Goal: Task Accomplishment & Management: Manage account settings

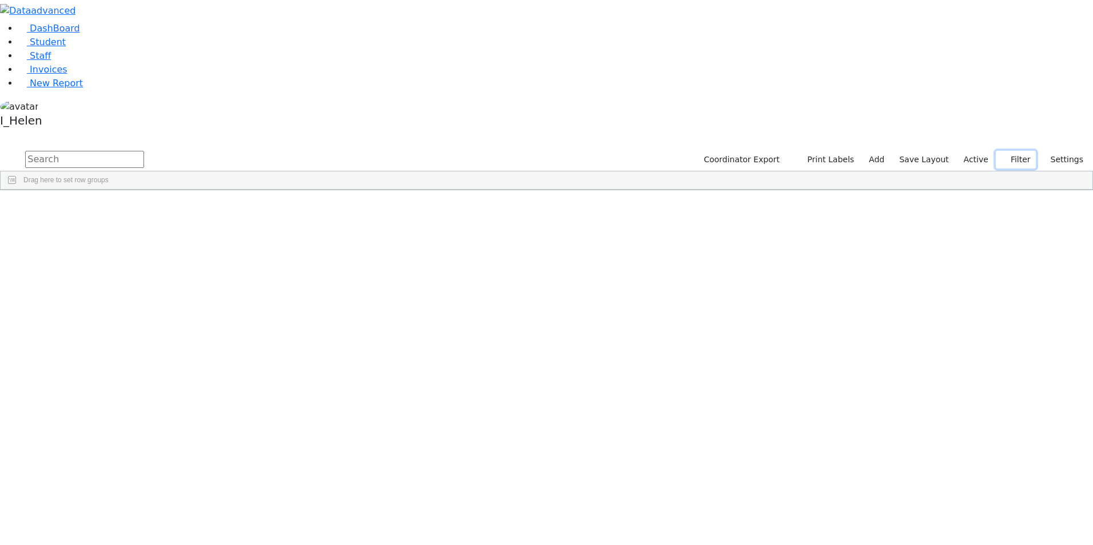
click at [1020, 151] on button "Filter" at bounding box center [1016, 160] width 40 height 18
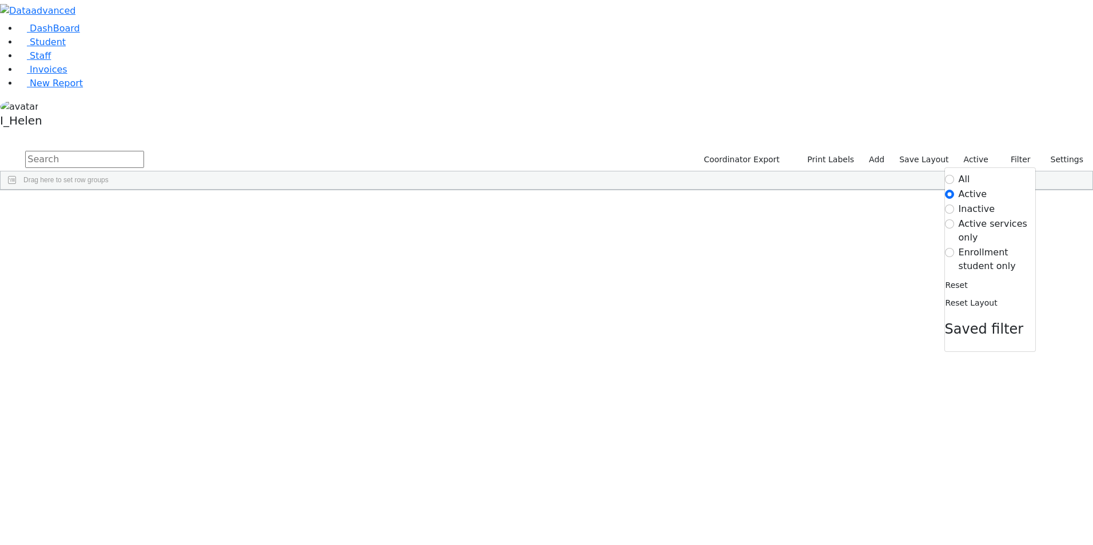
click at [970, 246] on label "Enrollment student only" at bounding box center [997, 259] width 77 height 27
click at [954, 248] on input "Enrollment student only" at bounding box center [949, 252] width 9 height 9
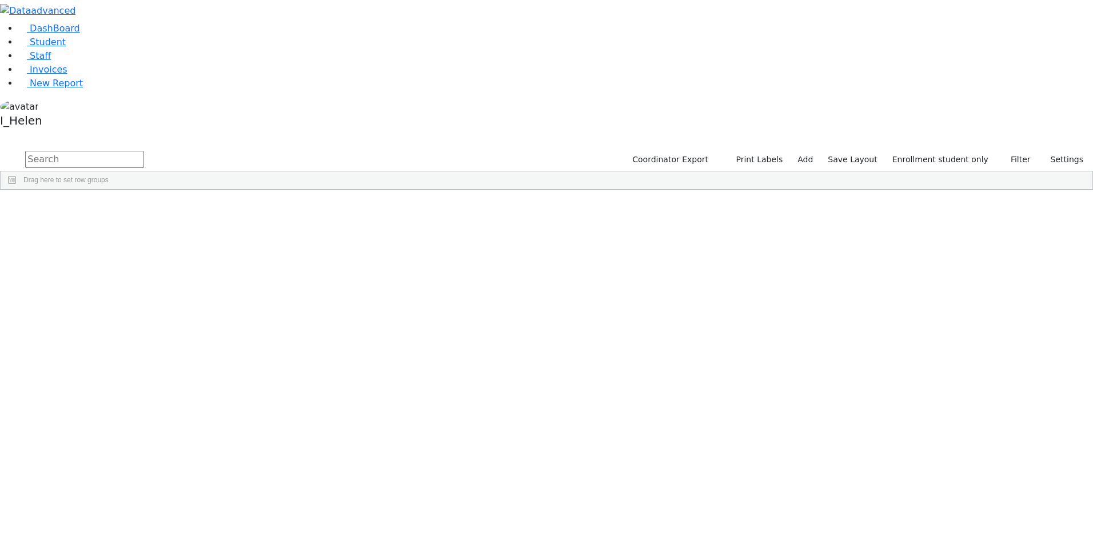
scroll to position [112, 0]
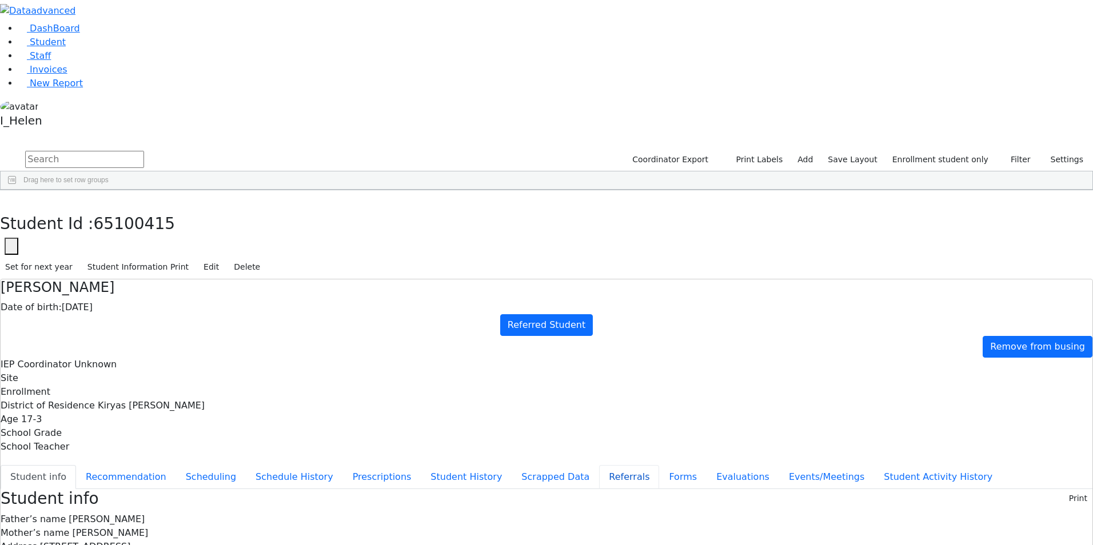
click at [599, 465] on button "Referrals" at bounding box center [629, 477] width 60 height 24
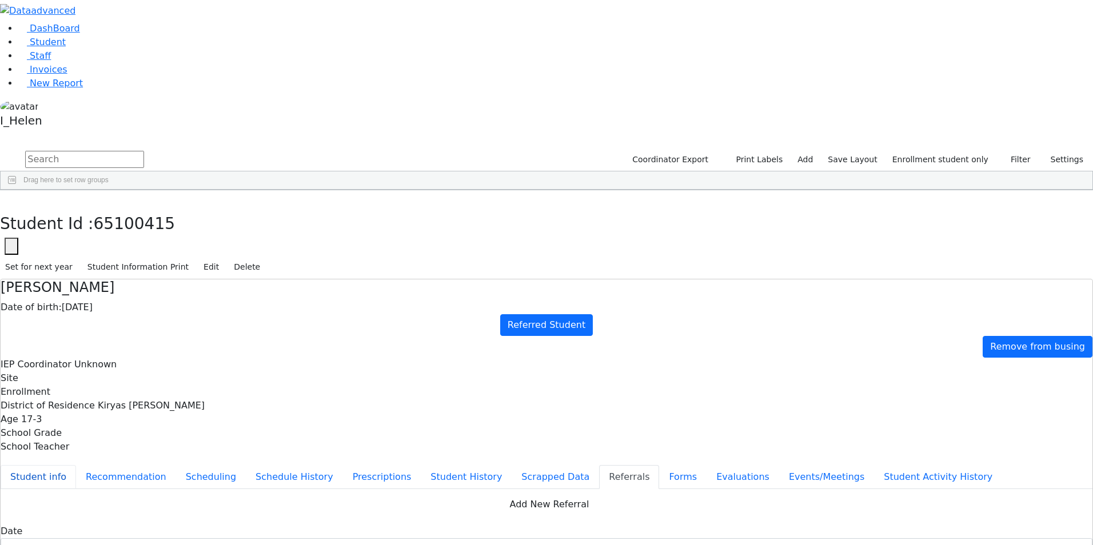
click at [76, 465] on button "Student info" at bounding box center [38, 477] width 75 height 24
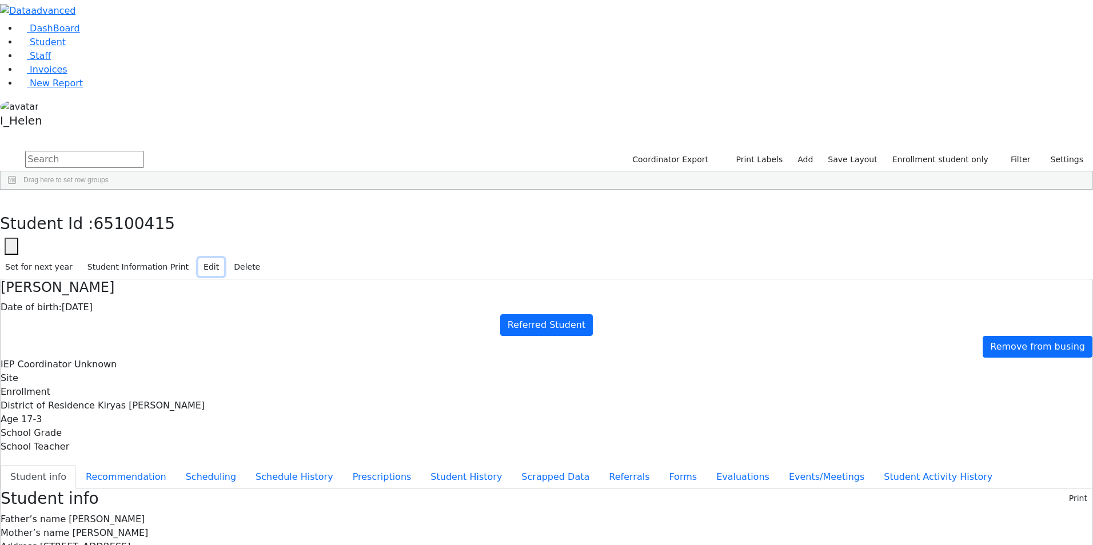
click at [224, 258] on button "Edit" at bounding box center [211, 267] width 26 height 18
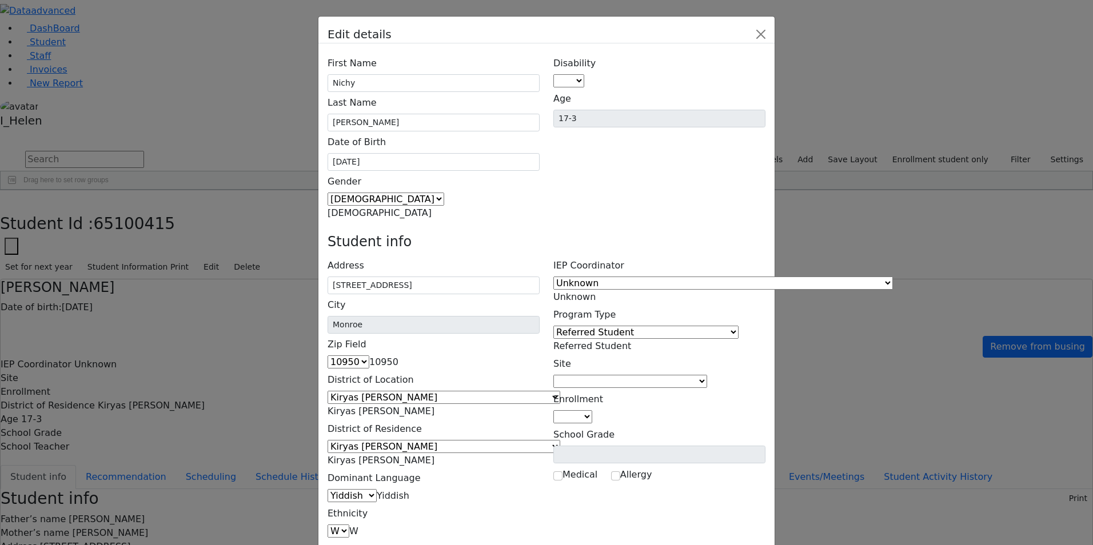
scroll to position [74, 0]
drag, startPoint x: 468, startPoint y: 460, endPoint x: 591, endPoint y: 511, distance: 133.3
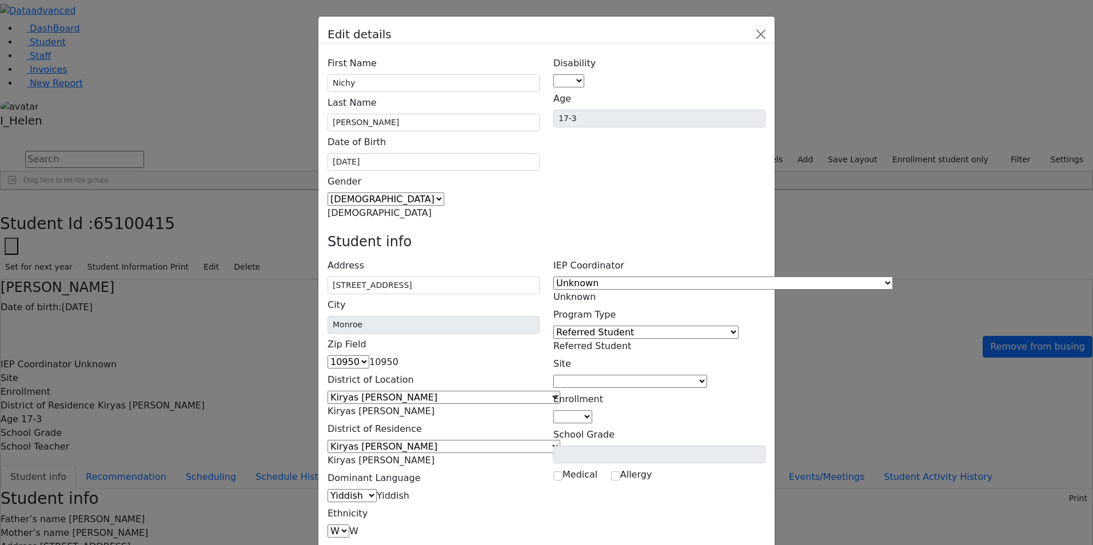
type input "9"
type input "rs9176521433@gmail.com"
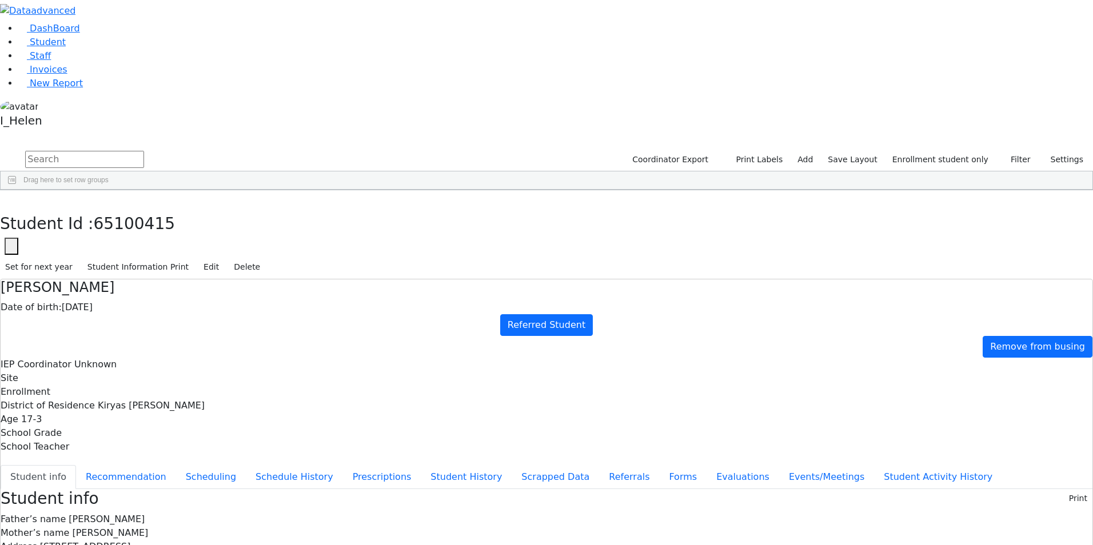
scroll to position [0, 0]
click at [51, 61] on link "Staff" at bounding box center [34, 55] width 33 height 11
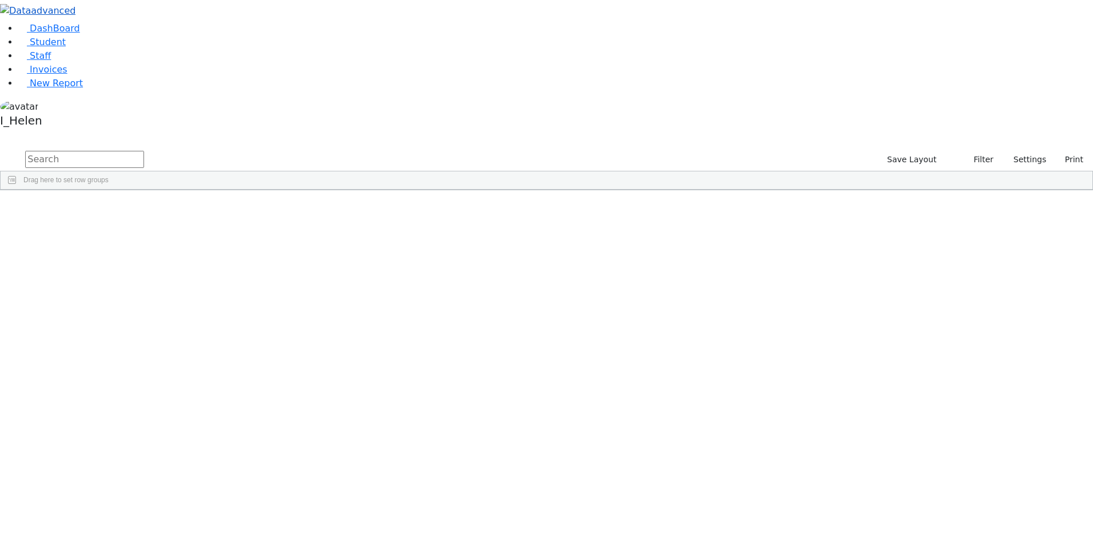
click at [63, 15] on img at bounding box center [37, 11] width 75 height 14
click at [43, 61] on link "Staff" at bounding box center [34, 55] width 33 height 11
click at [144, 151] on input "text" at bounding box center [84, 159] width 119 height 17
type input "s"
type input "bas"
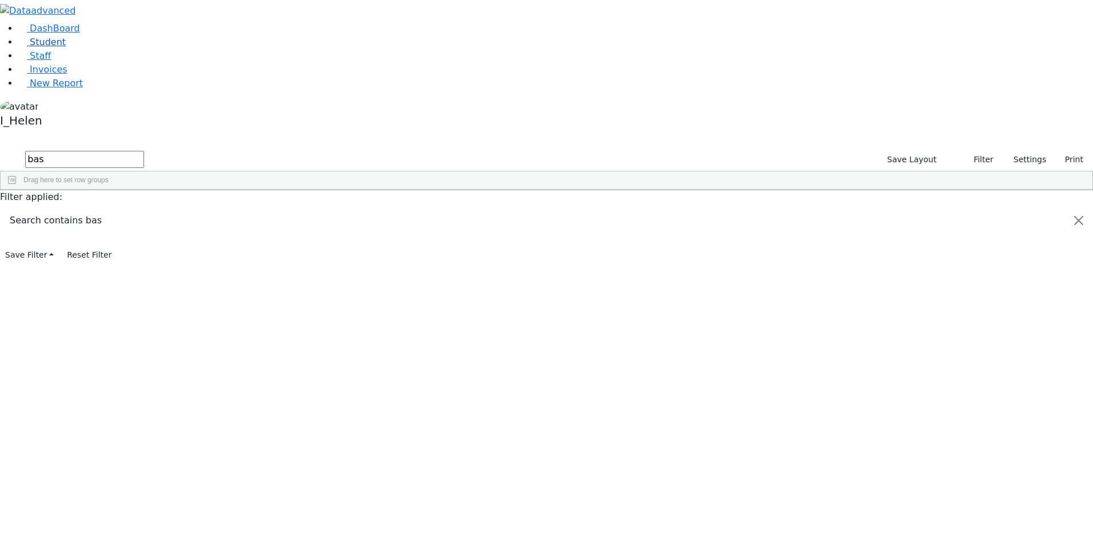
click at [58, 47] on link "Student" at bounding box center [41, 42] width 47 height 11
click at [144, 151] on input "text" at bounding box center [84, 159] width 119 height 17
type input "[PERSON_NAME]"
click at [0, 149] on button "submit" at bounding box center [11, 160] width 22 height 22
click at [1021, 151] on button "Filter" at bounding box center [1016, 160] width 40 height 18
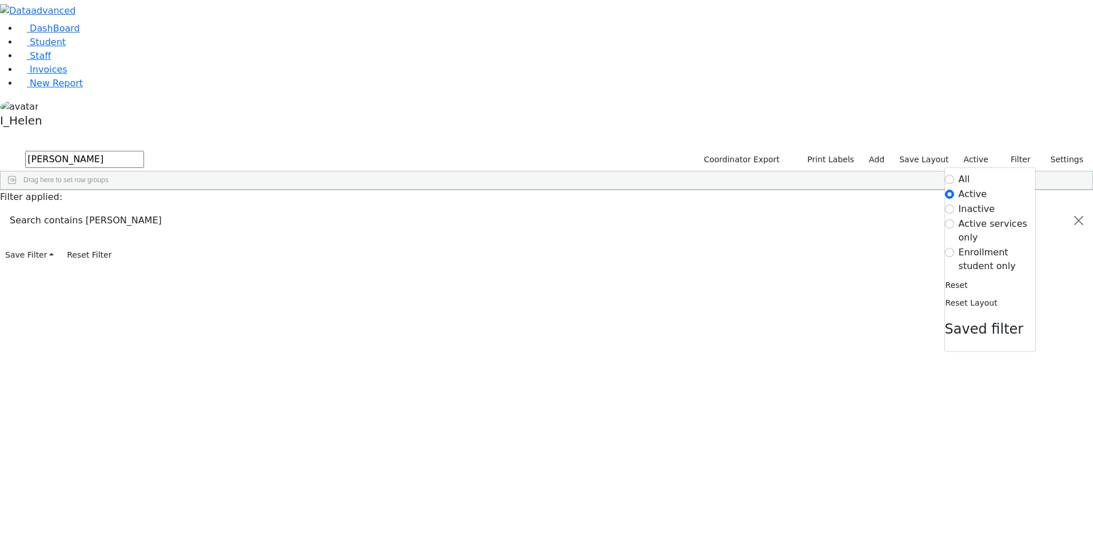
click at [966, 246] on label "Enrollment student only" at bounding box center [997, 259] width 77 height 27
click at [954, 248] on input "Enrollment student only" at bounding box center [949, 252] width 9 height 9
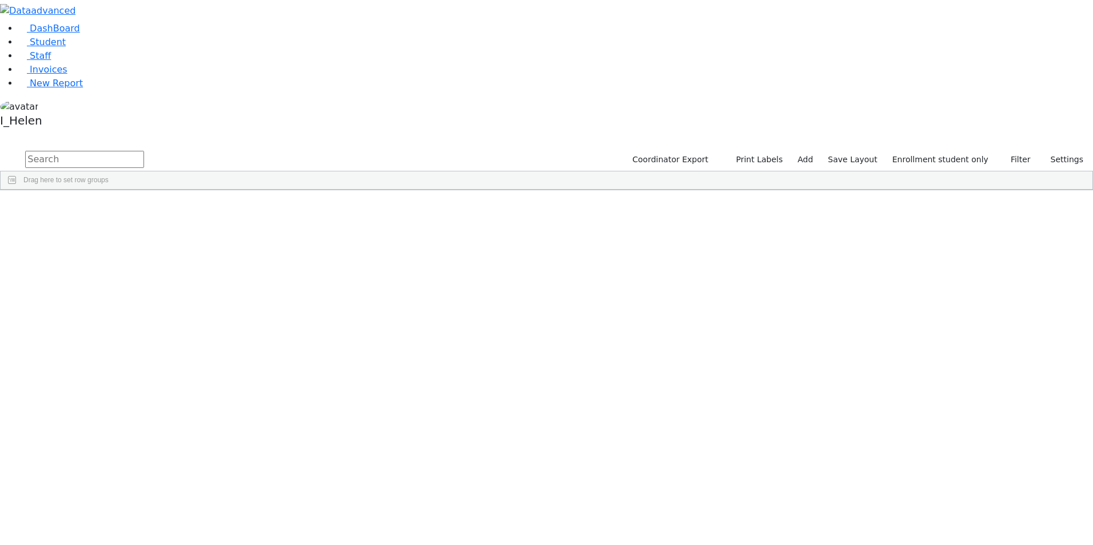
click at [268, 369] on div "[DATE]" at bounding box center [234, 377] width 67 height 16
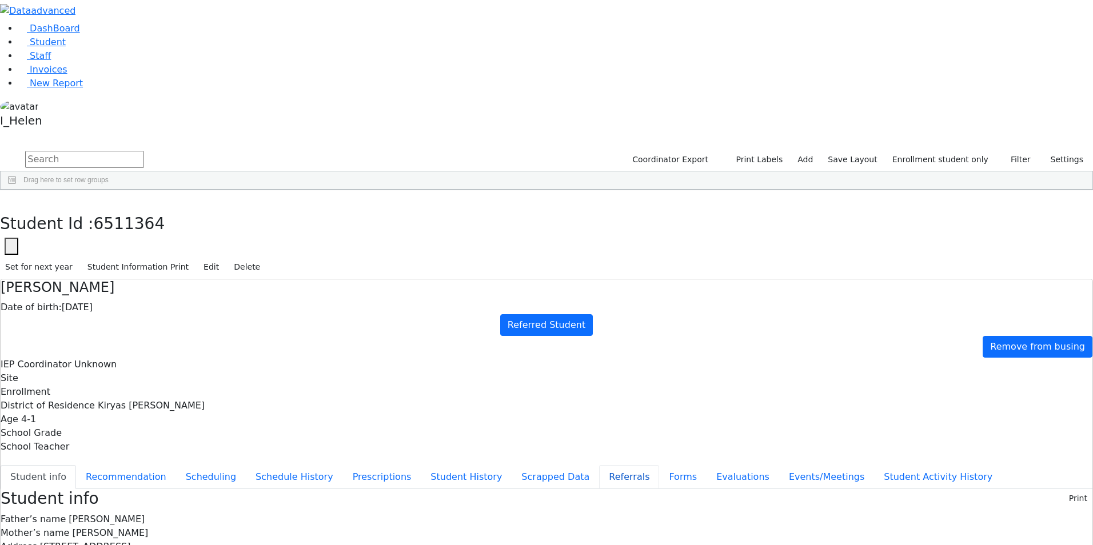
click at [599, 465] on button "Referrals" at bounding box center [629, 477] width 60 height 24
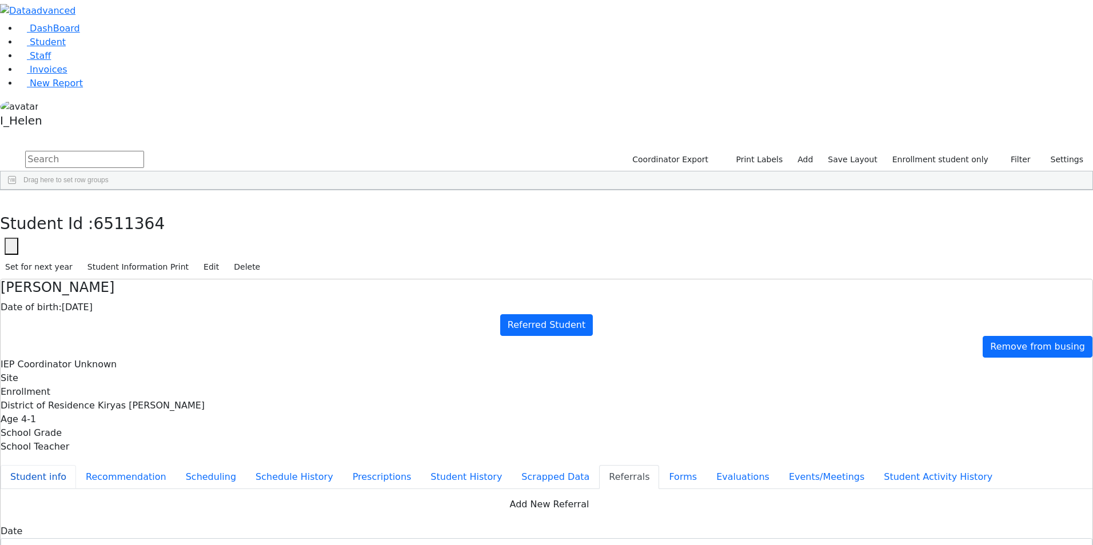
click at [76, 465] on button "Student info" at bounding box center [38, 477] width 75 height 24
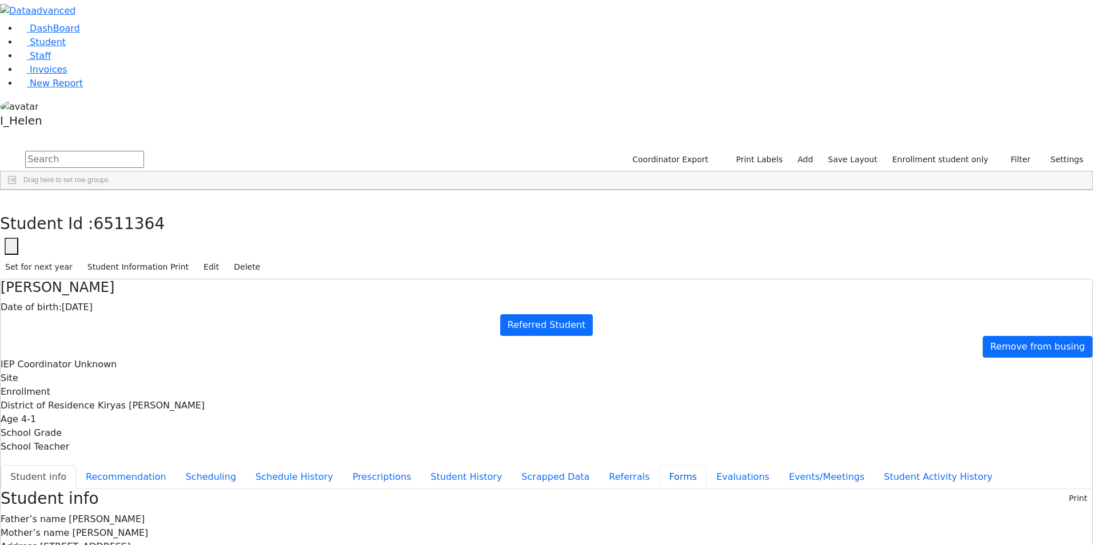
click at [659, 465] on button "Forms" at bounding box center [682, 477] width 47 height 24
type input "[PERSON_NAME]"
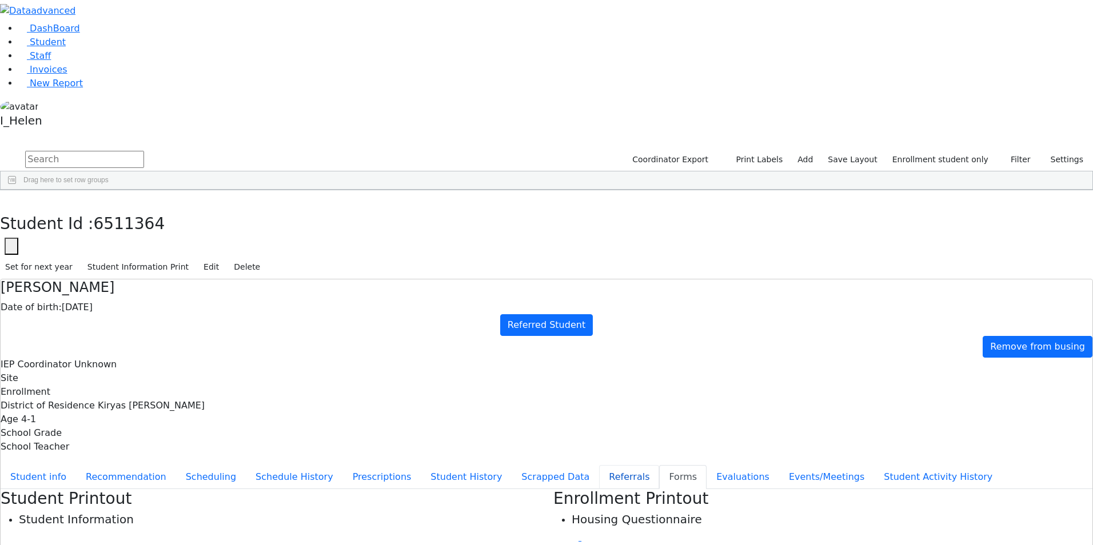
click at [599, 465] on button "Referrals" at bounding box center [629, 477] width 60 height 24
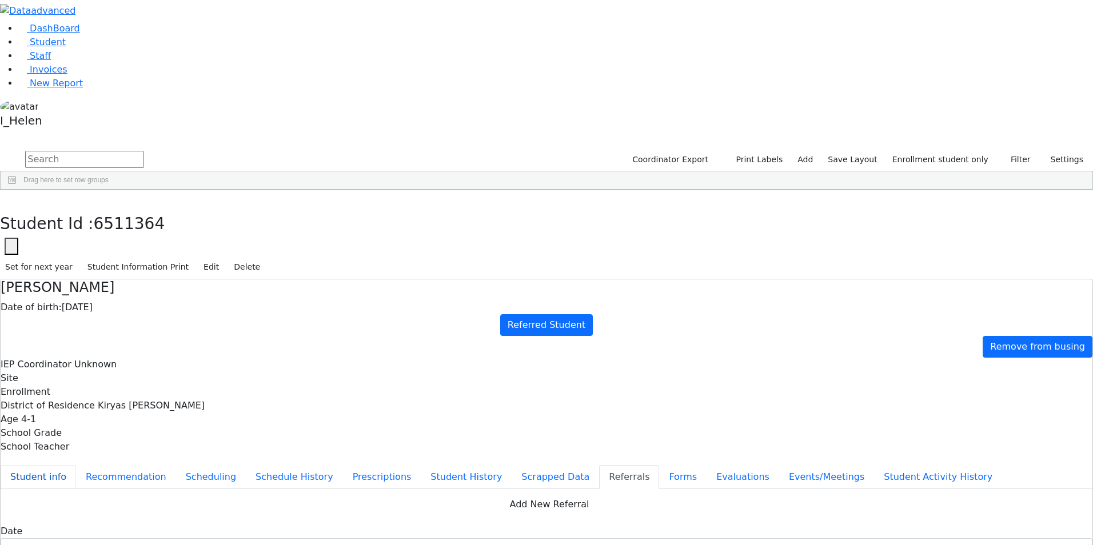
click at [76, 465] on button "Student info" at bounding box center [38, 477] width 75 height 24
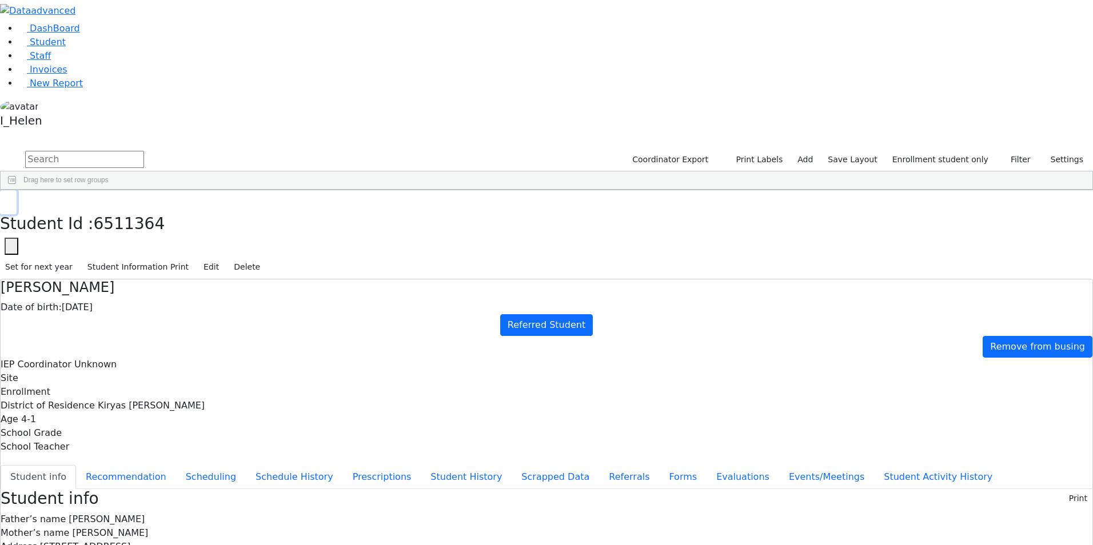
click at [17, 190] on button "button" at bounding box center [8, 202] width 17 height 24
click at [1011, 151] on button "Filter" at bounding box center [1016, 160] width 40 height 18
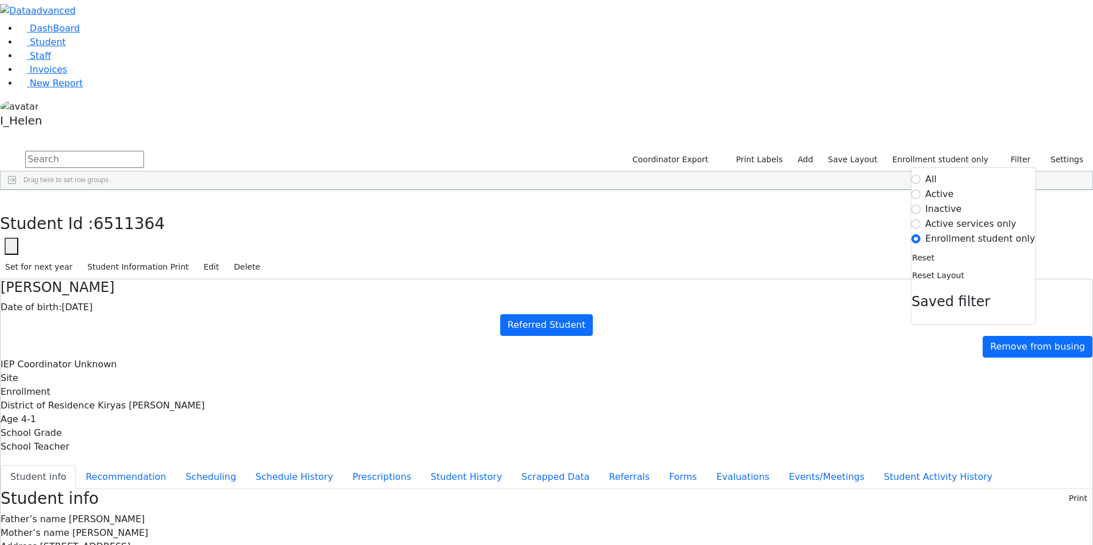
click at [954, 188] on label "Active" at bounding box center [940, 195] width 29 height 14
click at [921, 190] on input "Active" at bounding box center [916, 194] width 9 height 9
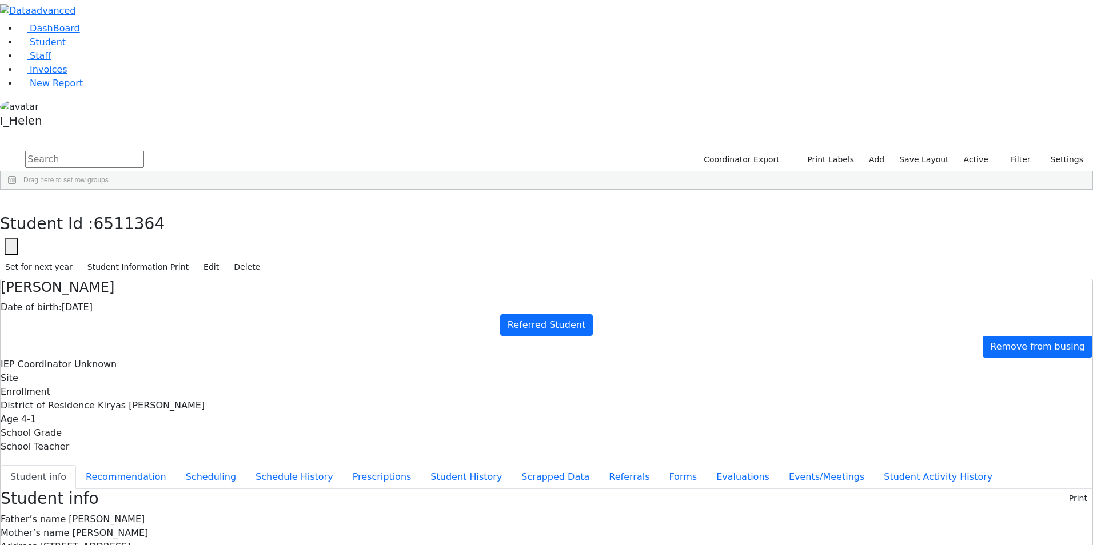
scroll to position [0, 0]
click at [144, 151] on input "text" at bounding box center [84, 159] width 119 height 17
type input "nove"
click at [0, 149] on button "submit" at bounding box center [11, 160] width 22 height 22
click at [131, 209] on div "Nove" at bounding box center [97, 217] width 67 height 16
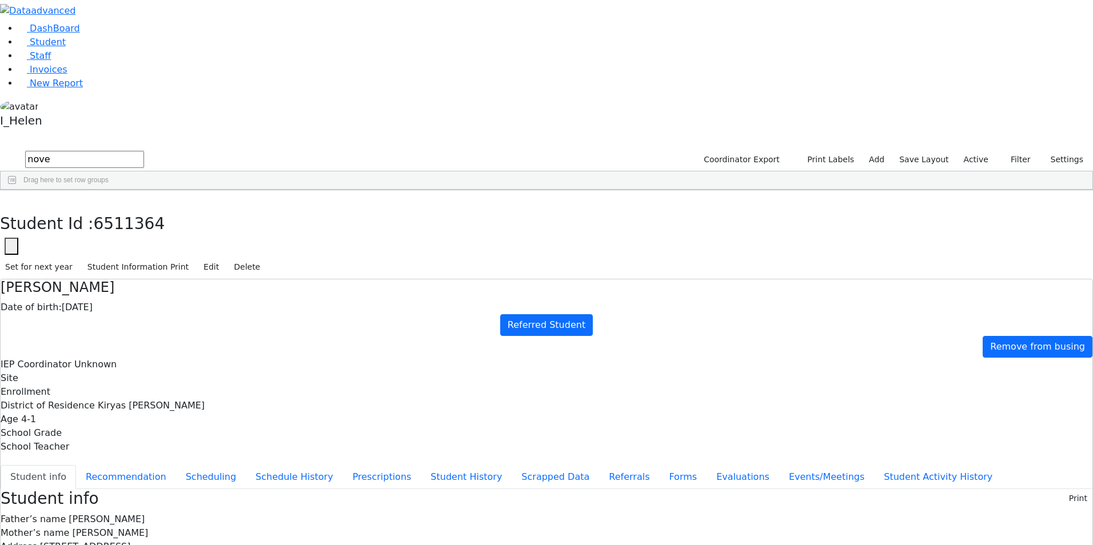
click at [131, 209] on div "Nove" at bounding box center [97, 217] width 67 height 16
click at [659, 465] on button "Forms" at bounding box center [682, 477] width 47 height 24
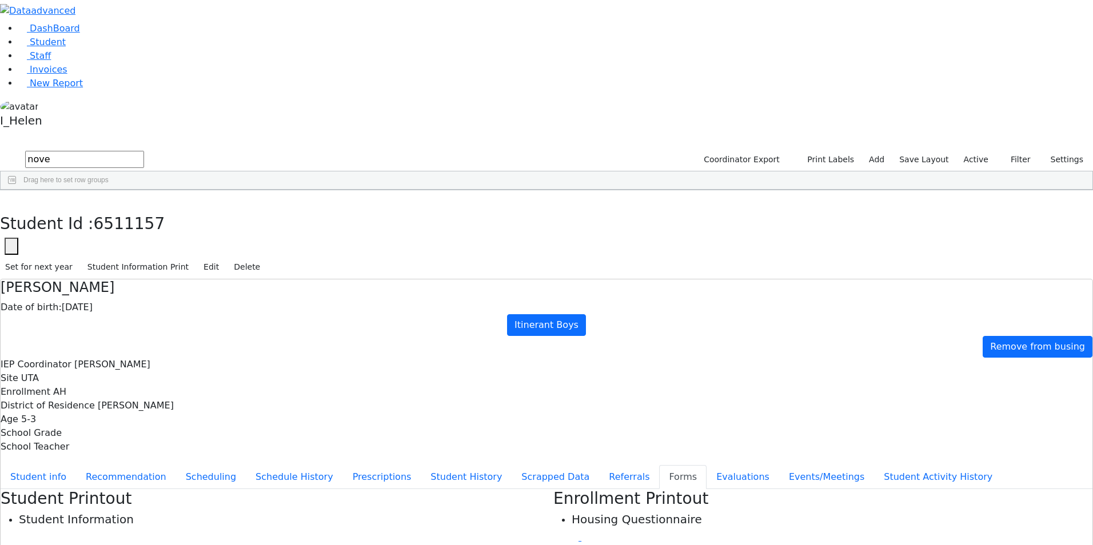
type input "[PERSON_NAME]"
click at [76, 465] on button "Student info" at bounding box center [38, 477] width 75 height 24
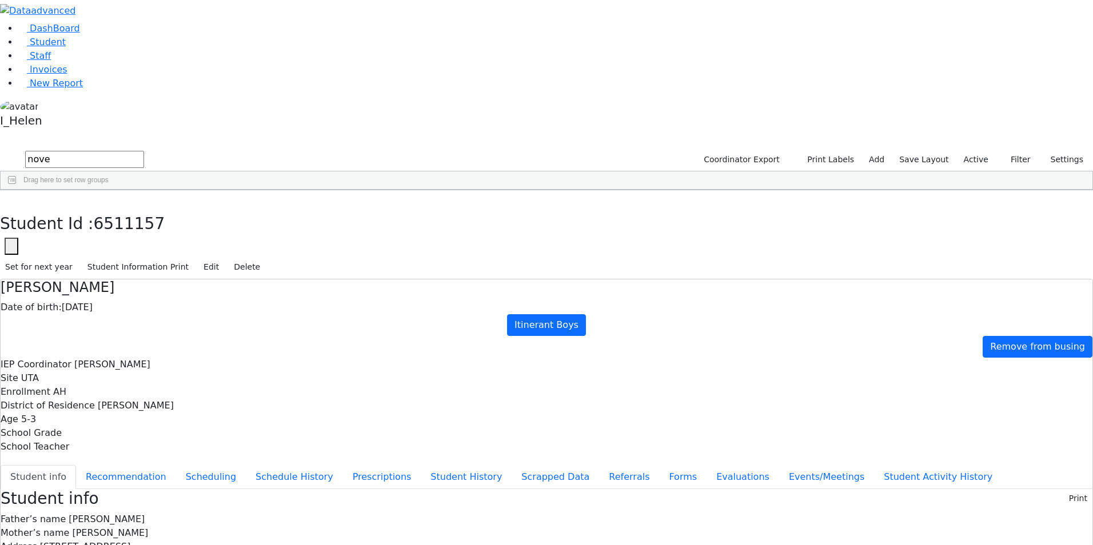
click at [218, 7] on div "DashBoard Student Staff Invoices New Report 1" at bounding box center [546, 482] width 1093 height 964
click at [17, 190] on button "button" at bounding box center [8, 202] width 17 height 24
click at [1004, 151] on button "Filter" at bounding box center [1016, 160] width 40 height 18
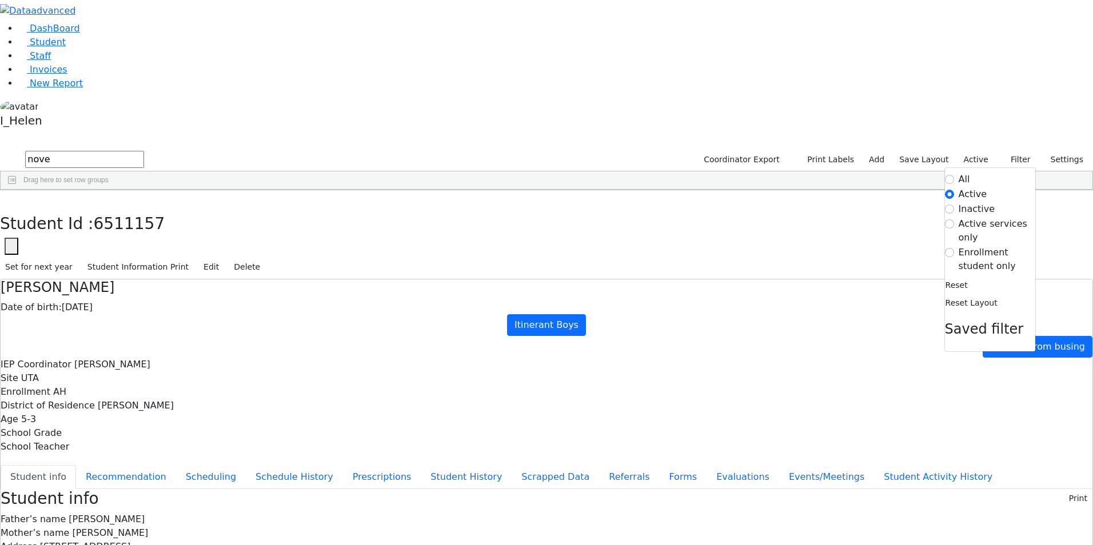
click at [968, 217] on label "Active services only" at bounding box center [997, 230] width 77 height 27
click at [954, 220] on input "Active services only" at bounding box center [949, 224] width 9 height 9
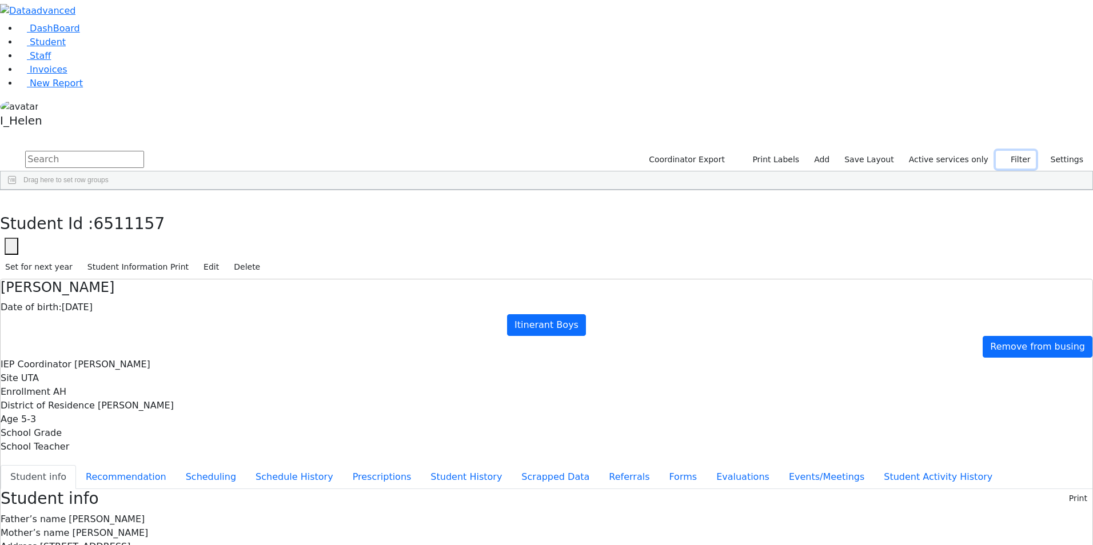
click at [1011, 151] on button "Filter" at bounding box center [1016, 160] width 40 height 18
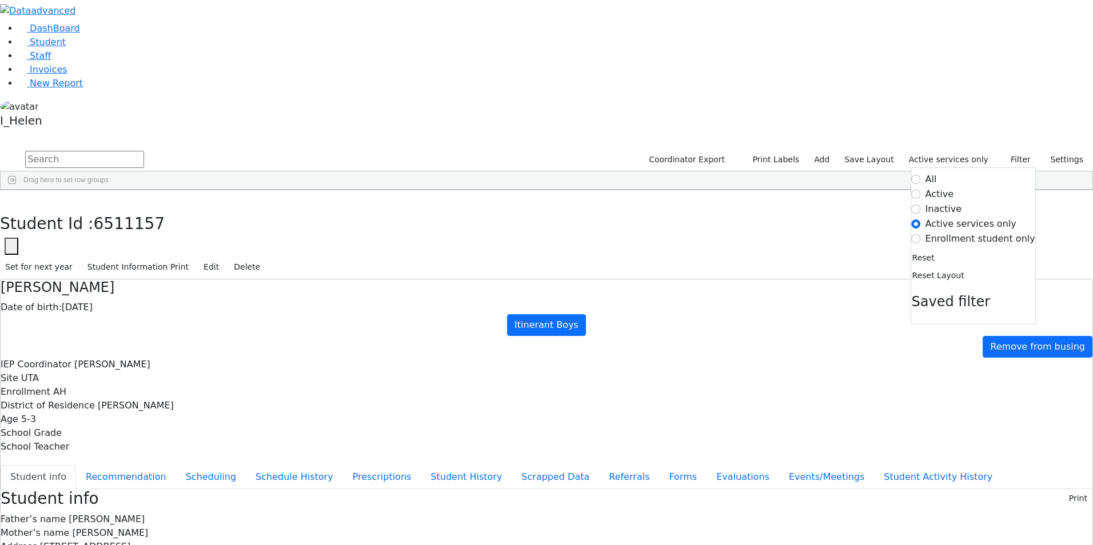
click at [982, 232] on label "Enrollment student only" at bounding box center [981, 239] width 110 height 14
click at [921, 234] on input "Enrollment student only" at bounding box center [916, 238] width 9 height 9
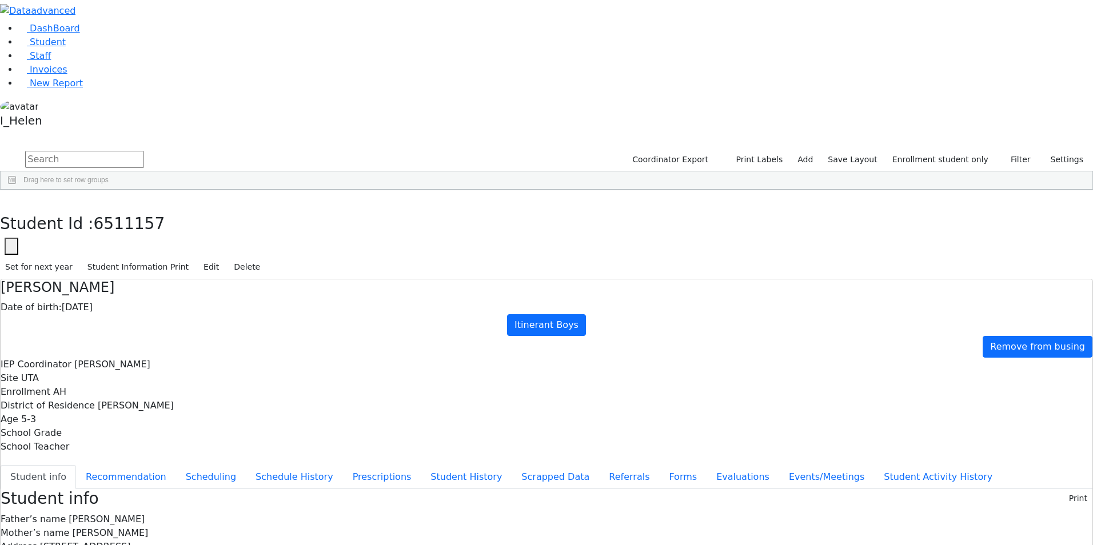
click at [224, 337] on div "6511350 [PERSON_NAME] [DATE] Unknown Referred Student [PERSON_NAME] N_Chavy 0 0" at bounding box center [467, 345] width 933 height 16
click at [17, 190] on button "button" at bounding box center [8, 202] width 17 height 24
